Goal: Complete application form: Complete application form

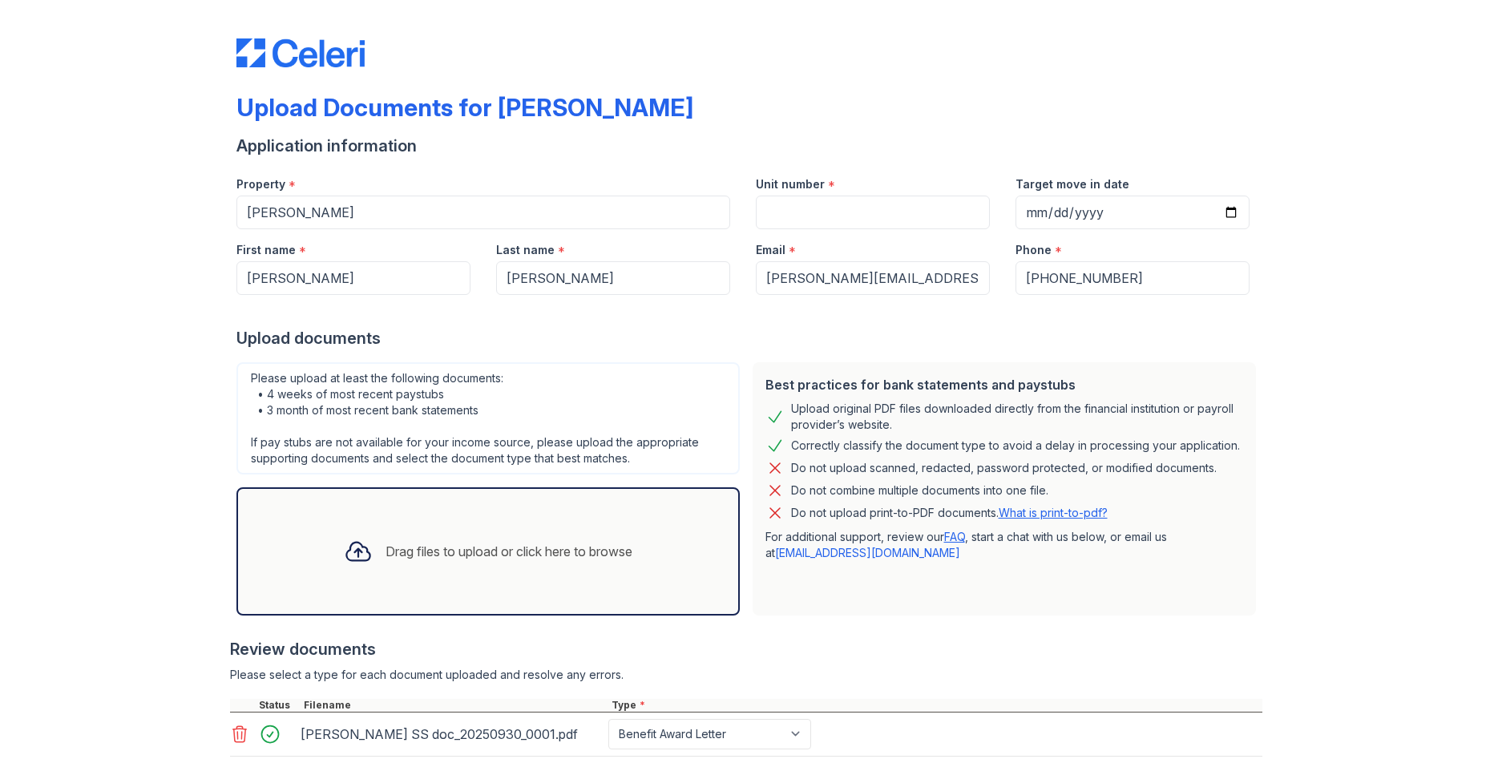
select select "benefit_award_letter"
select select "bank_statement"
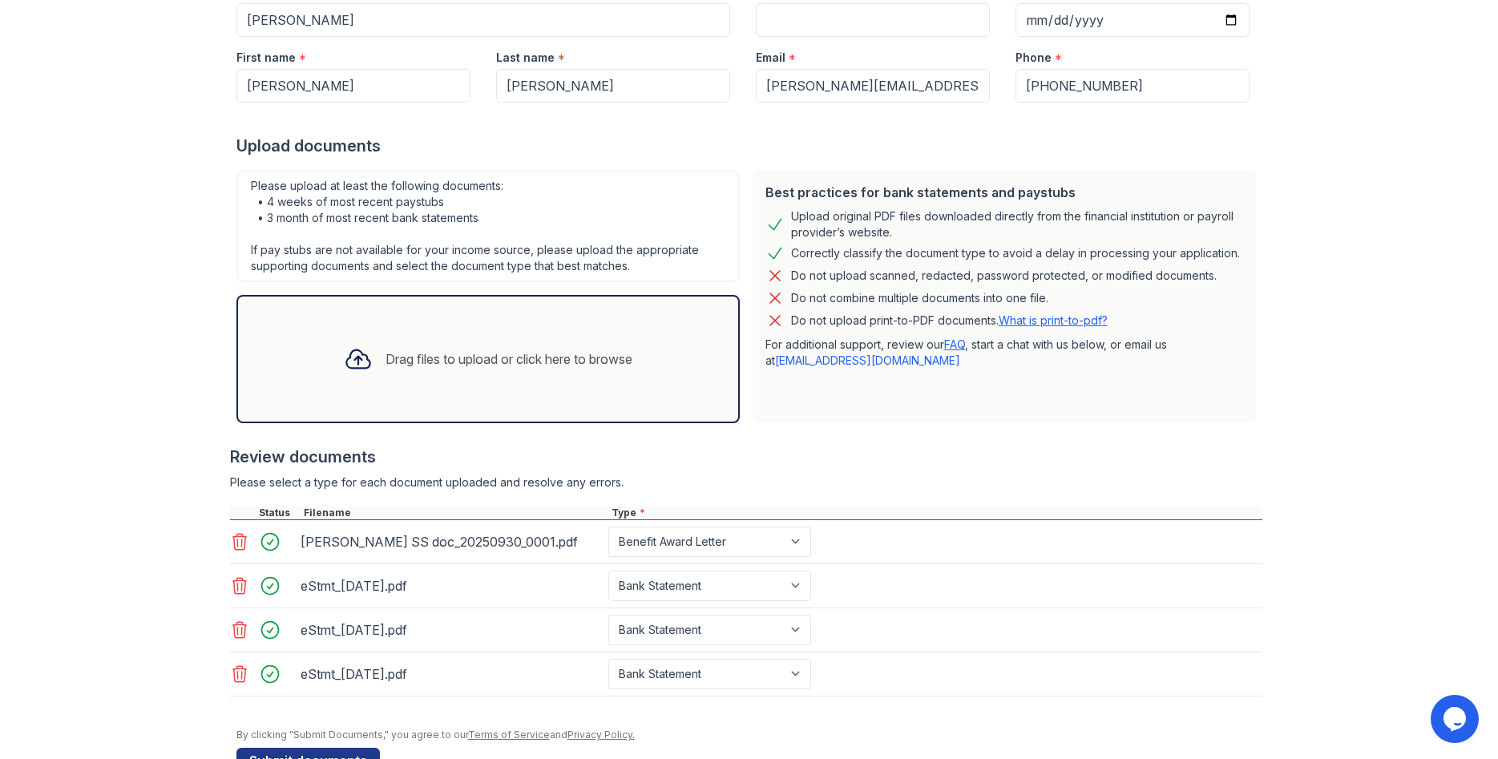
scroll to position [239, 0]
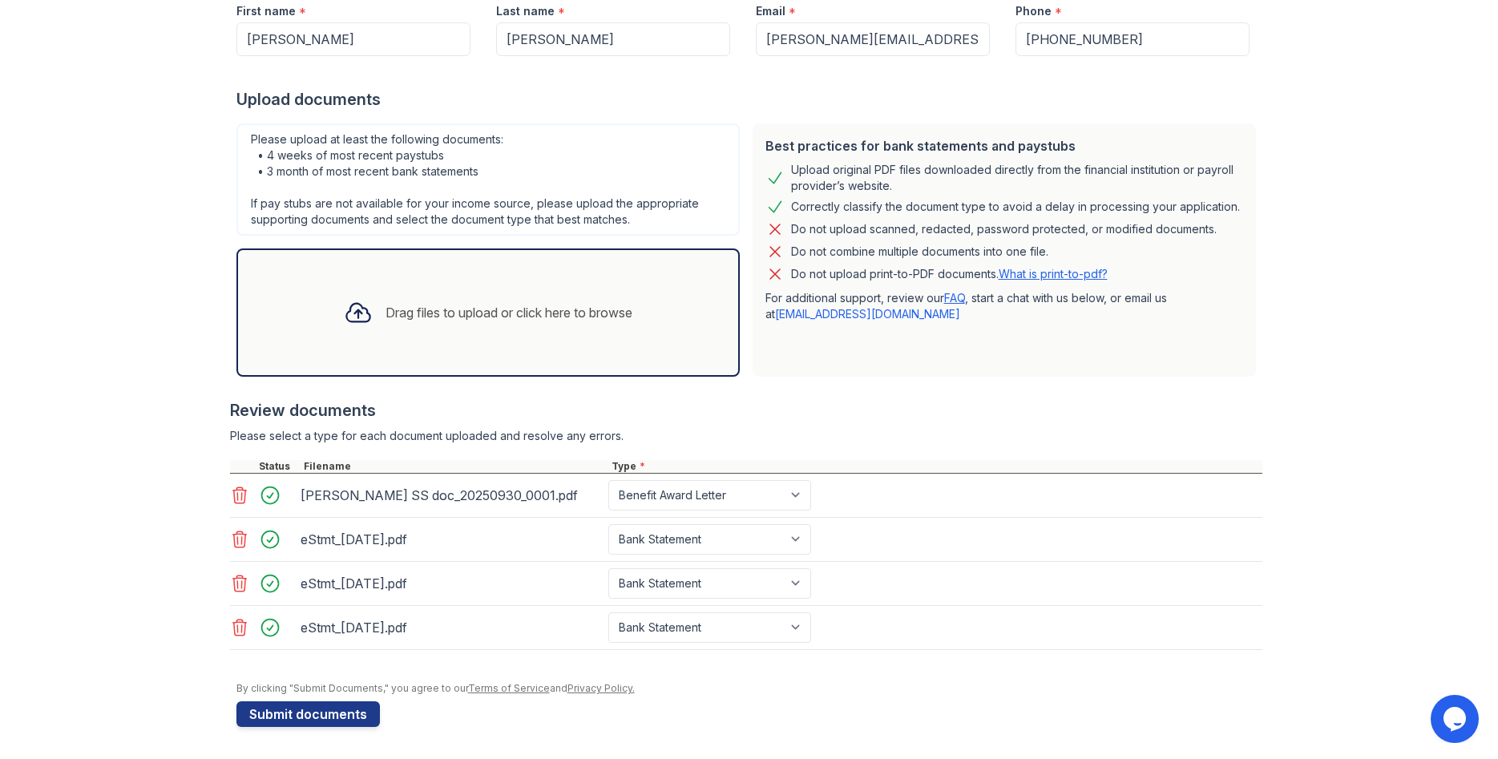
click at [471, 317] on div "Drag files to upload or click here to browse" at bounding box center [509, 312] width 247 height 19
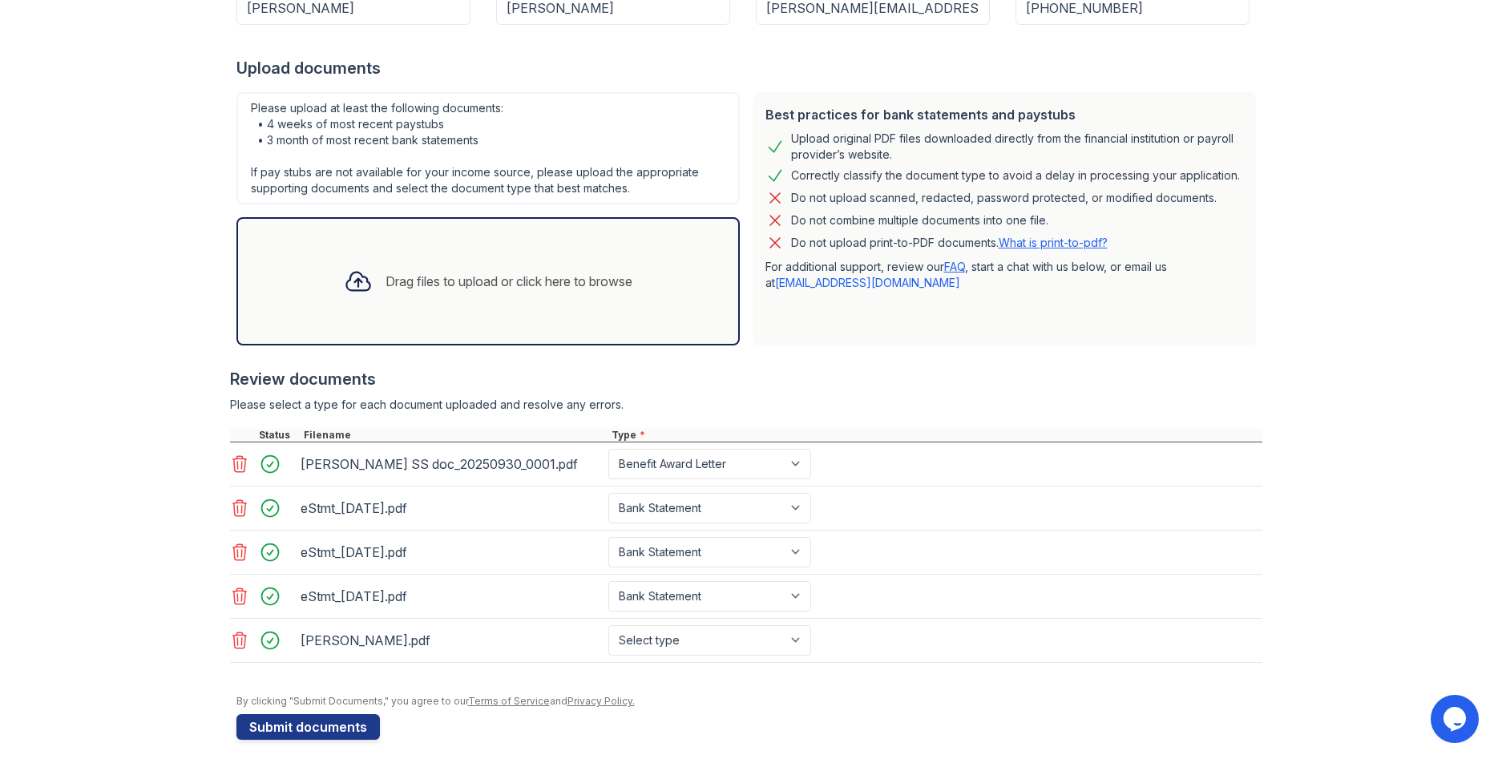
scroll to position [283, 0]
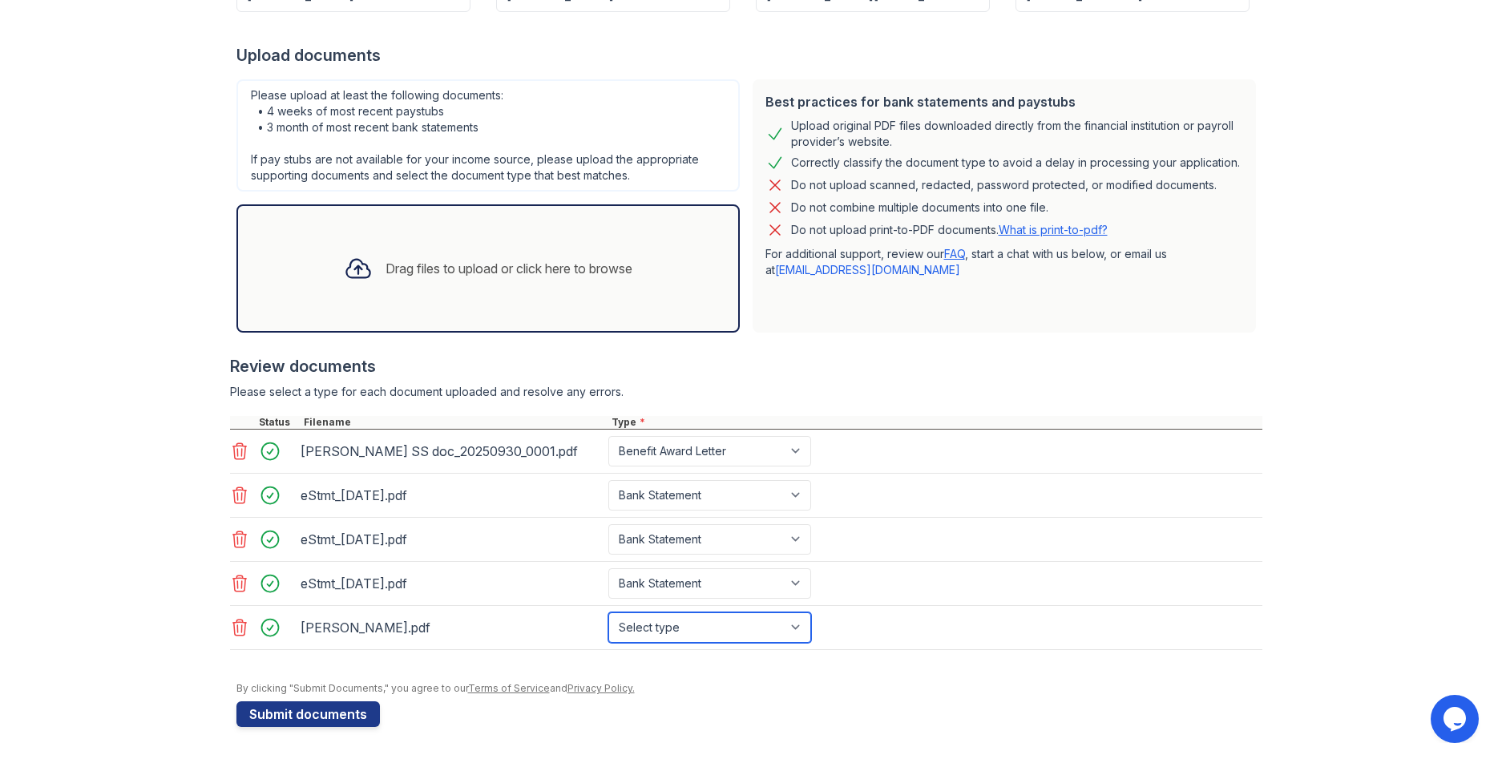
click at [608, 612] on select "Select type Paystub Bank Statement Offer Letter Tax Documents Benefit Award Let…" at bounding box center [709, 627] width 203 height 30
select select "paystub"
click option "Paystub" at bounding box center [0, 0] width 0 height 0
click at [261, 718] on button "Submit documents" at bounding box center [307, 714] width 143 height 26
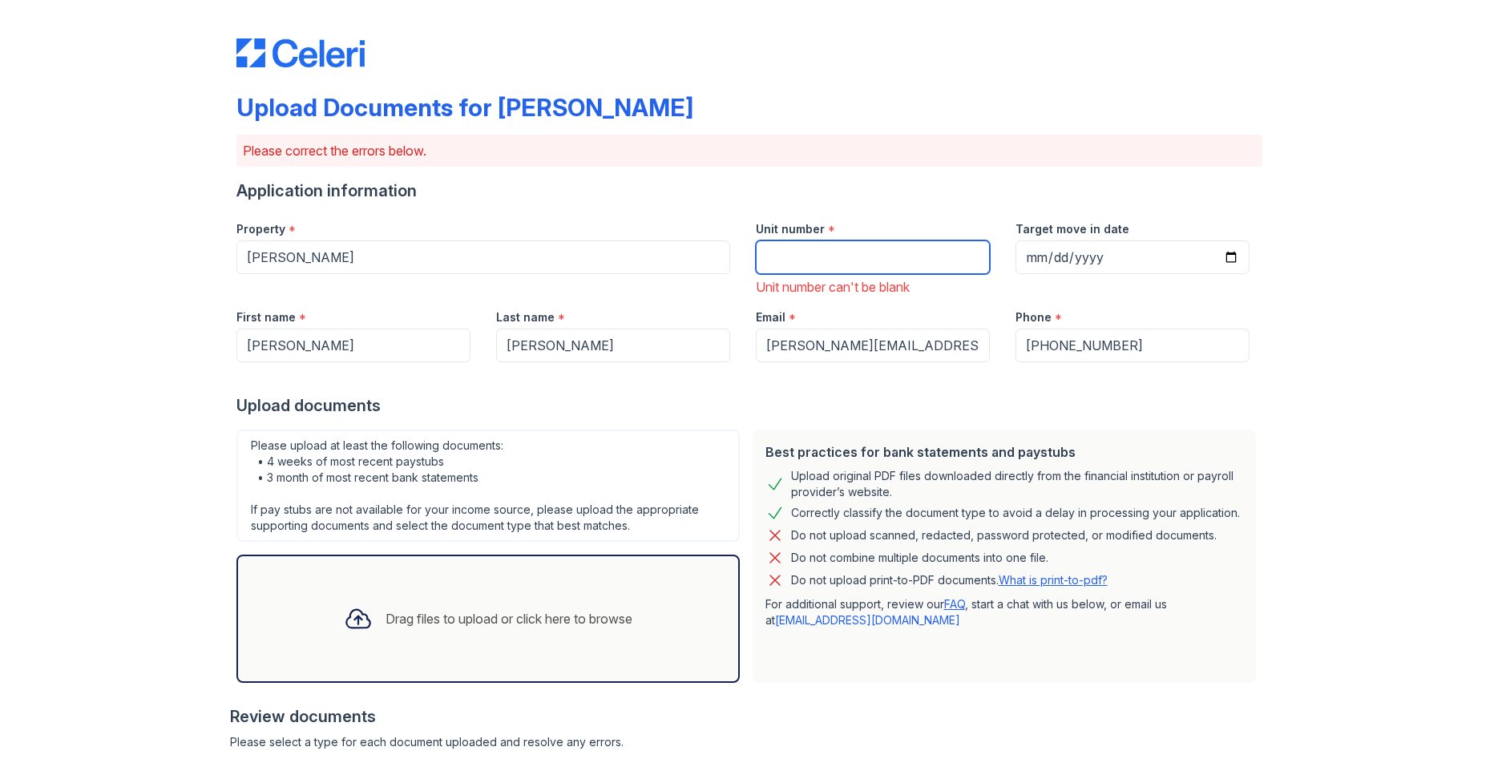
click at [802, 263] on input "Unit number" at bounding box center [873, 257] width 234 height 34
type input "1303"
click at [1108, 264] on input "Target move in date" at bounding box center [1133, 257] width 234 height 34
click at [1226, 258] on input "Target move in date" at bounding box center [1133, 257] width 234 height 34
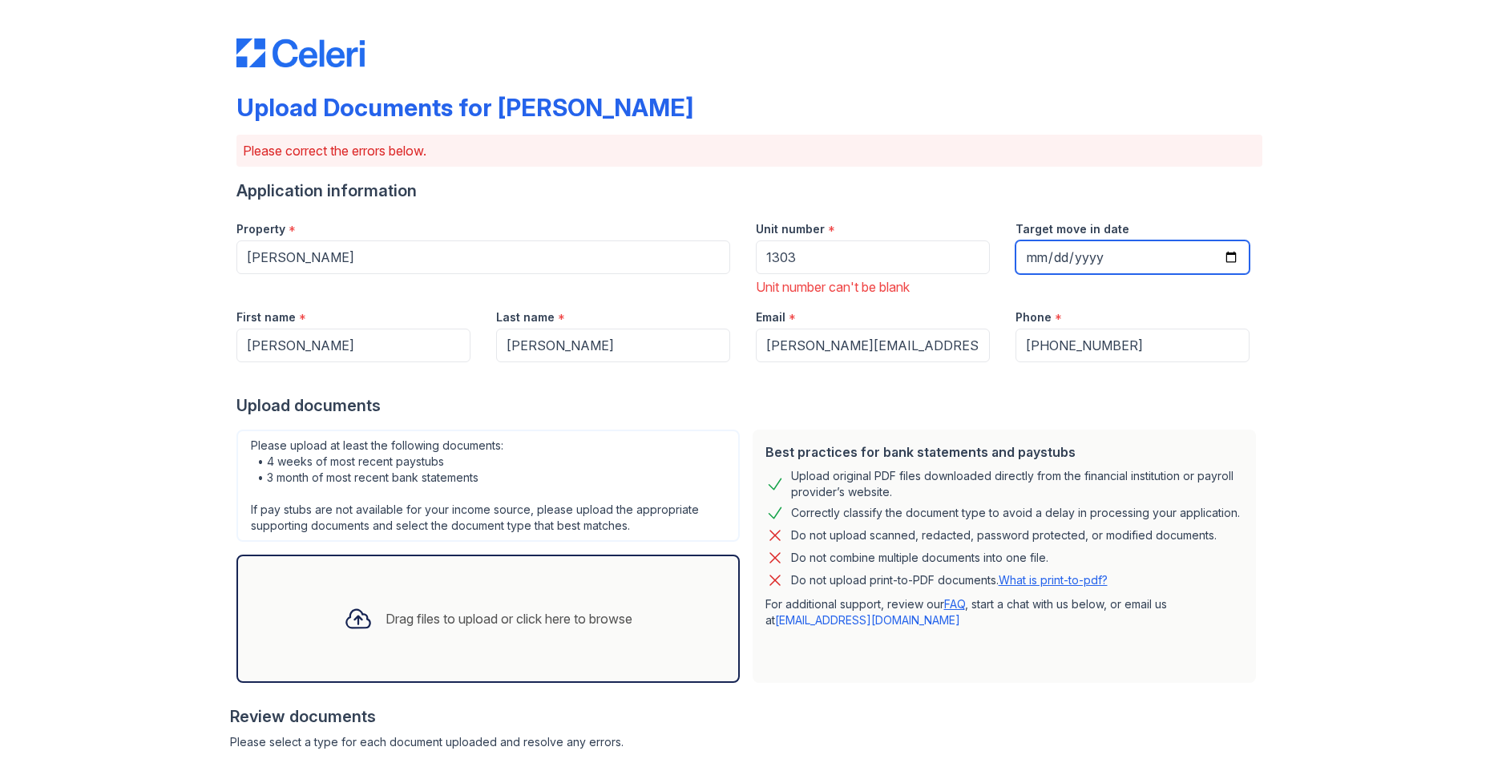
click at [1226, 258] on input "Target move in date" at bounding box center [1133, 257] width 234 height 34
type input "[DATE]"
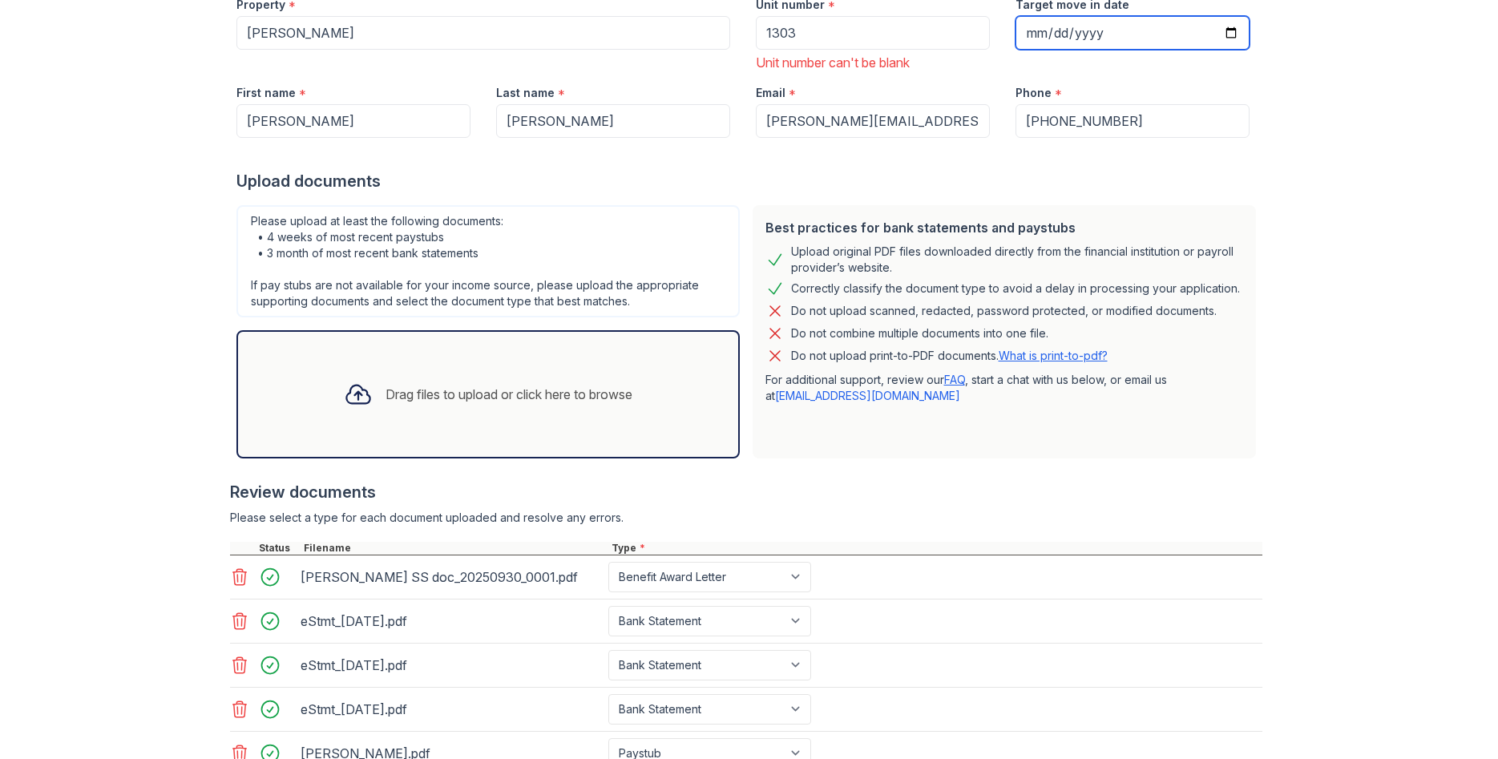
scroll to position [350, 0]
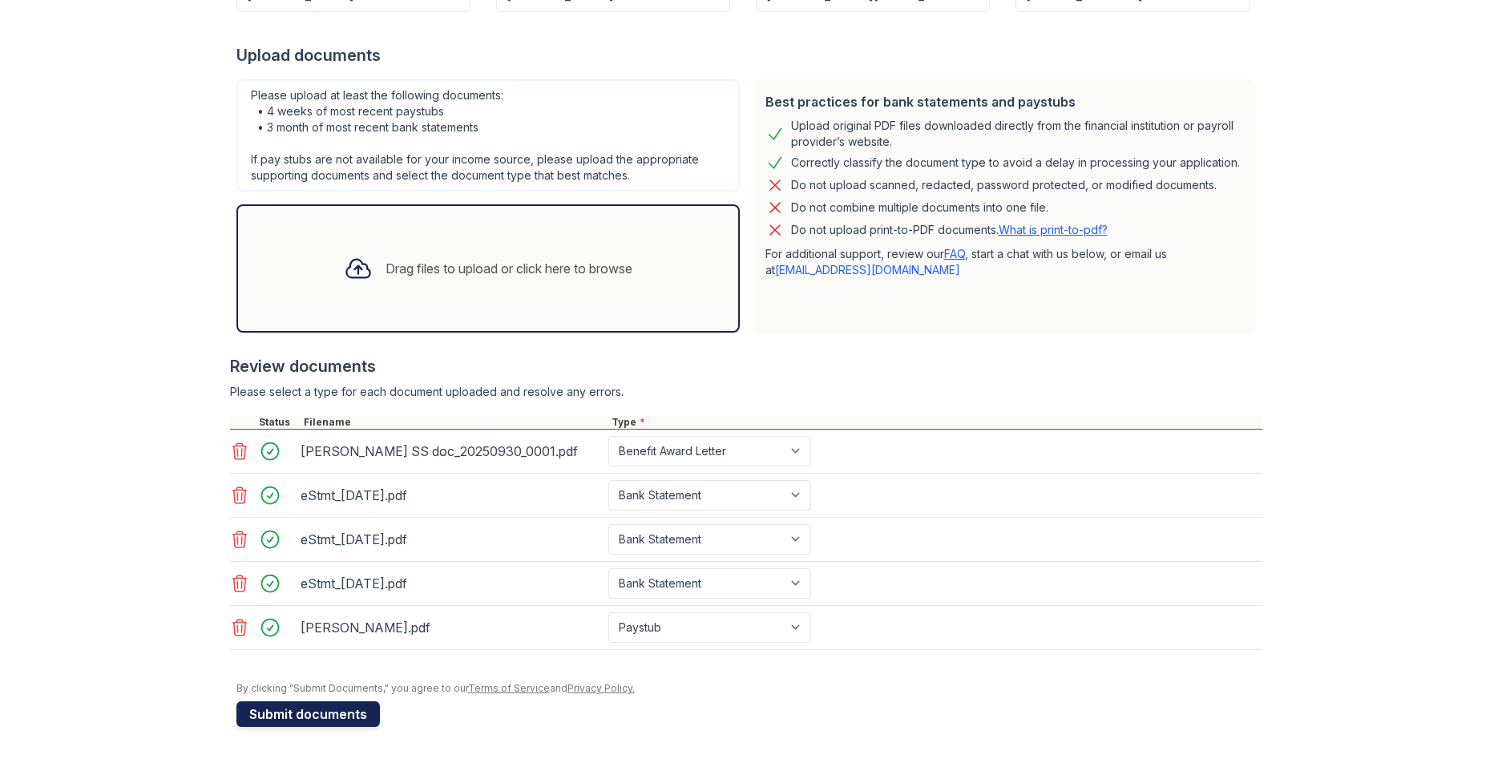
click at [261, 720] on button "Submit documents" at bounding box center [307, 714] width 143 height 26
